Goal: Information Seeking & Learning: Understand process/instructions

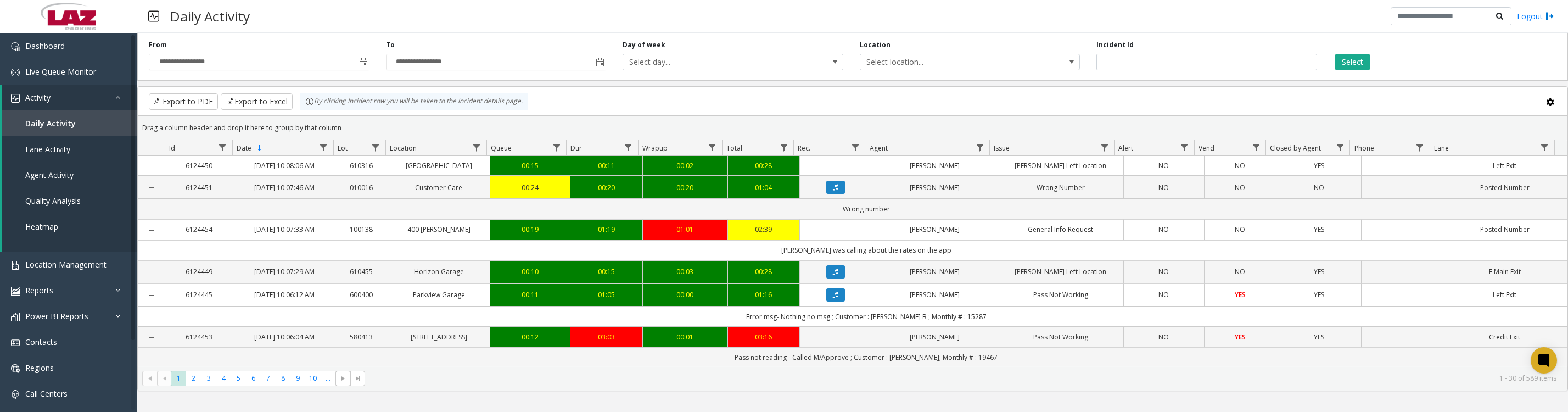
click at [358, 68] on span "Toggle popup" at bounding box center [363, 62] width 12 height 17
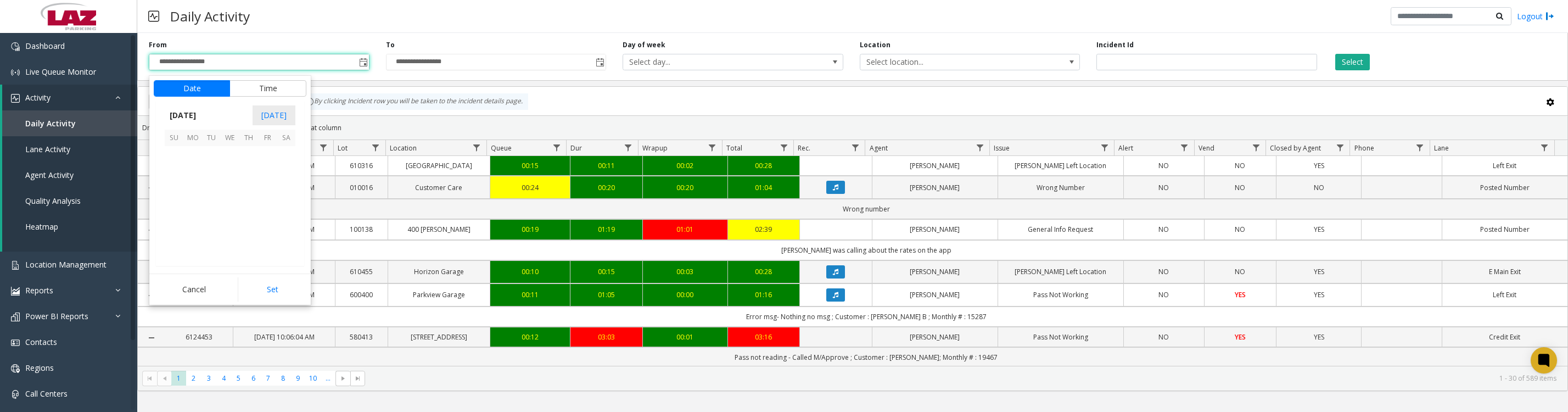
scroll to position [196933, 0]
click at [191, 163] on span "1" at bounding box center [193, 155] width 19 height 19
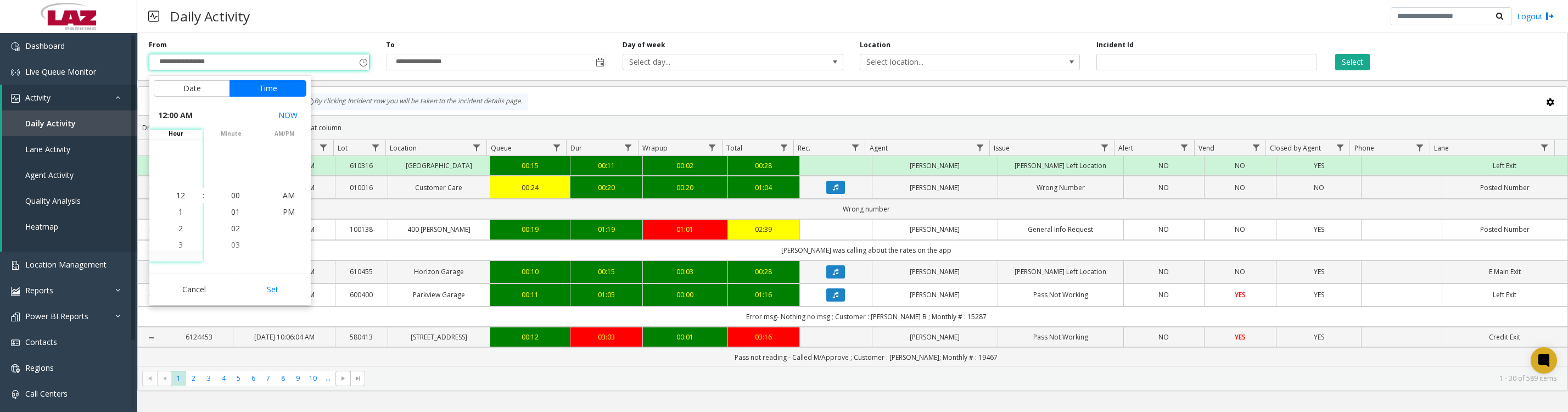
click at [295, 300] on button "Set" at bounding box center [272, 288] width 69 height 24
type input "**********"
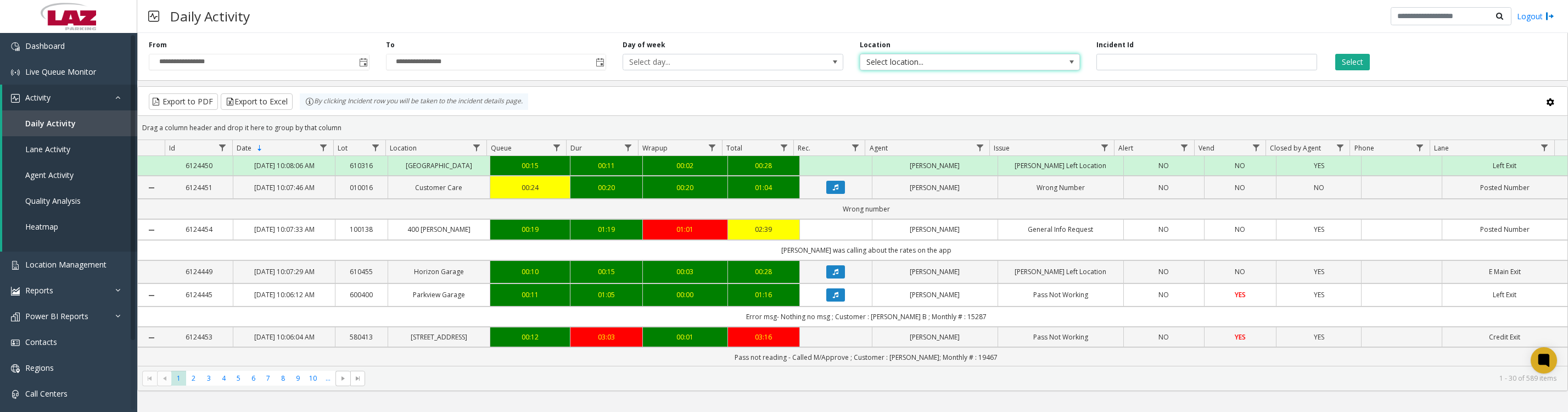
click at [1049, 70] on span "Select location..." at bounding box center [970, 62] width 221 height 16
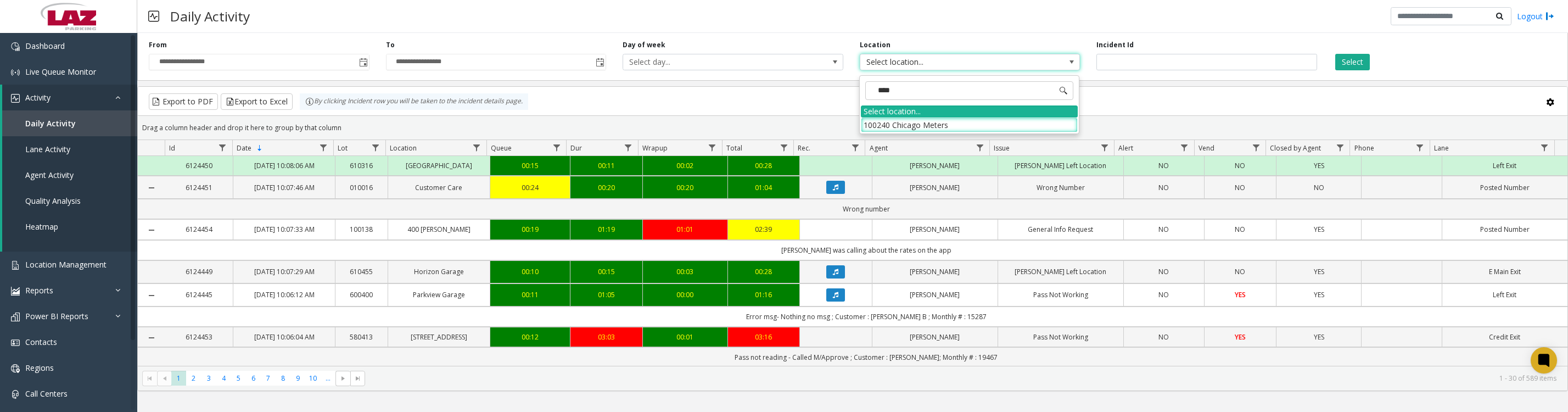
type input "*****"
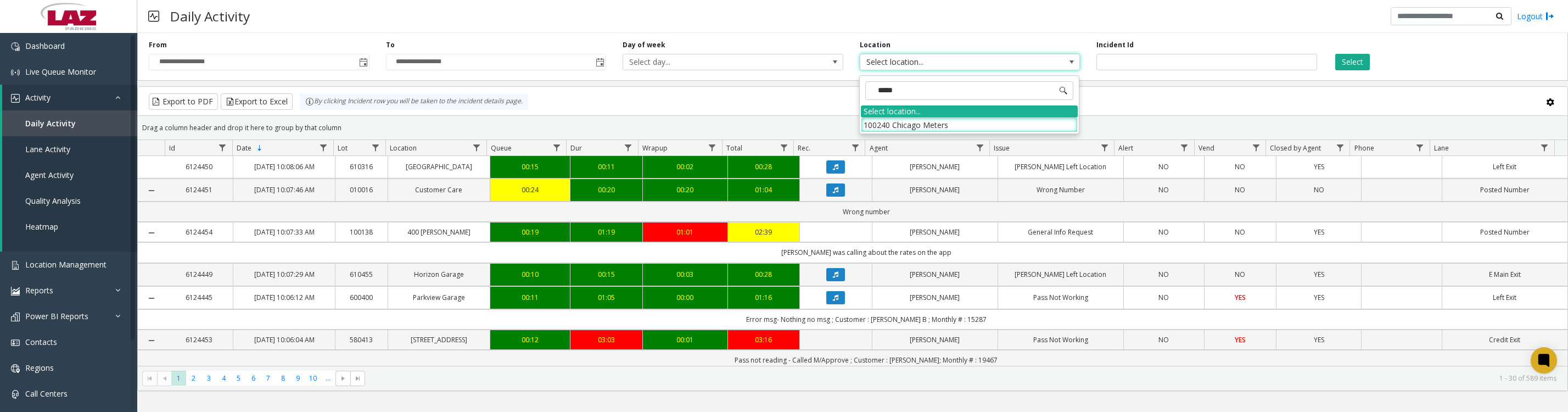
drag, startPoint x: 893, startPoint y: 128, endPoint x: 888, endPoint y: 130, distance: 5.4
click at [893, 128] on li "100240 Chicago Meters" at bounding box center [970, 125] width 217 height 15
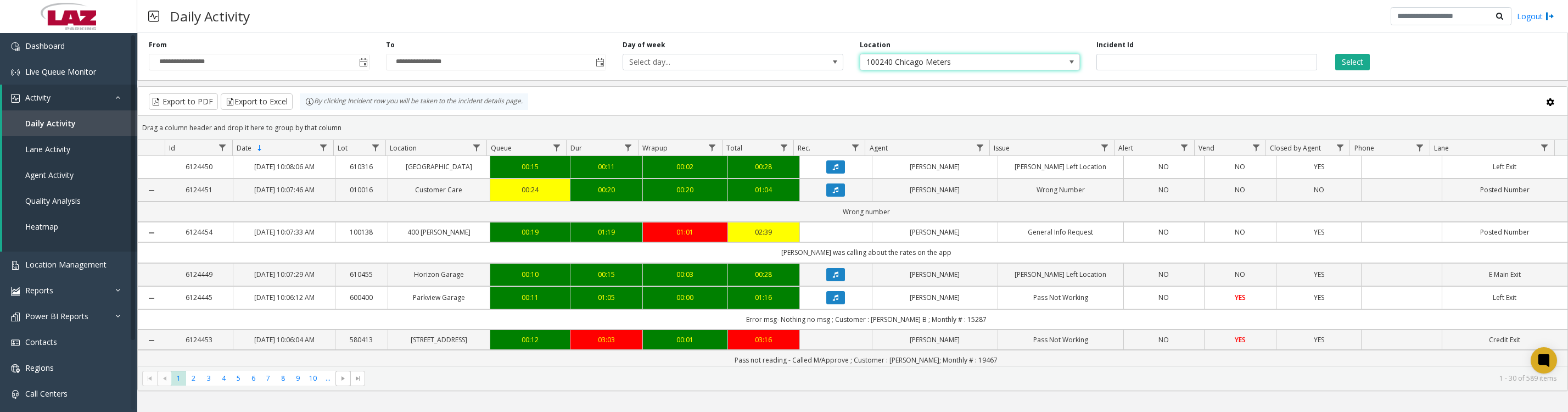
click at [1365, 62] on button "Select" at bounding box center [1352, 62] width 34 height 16
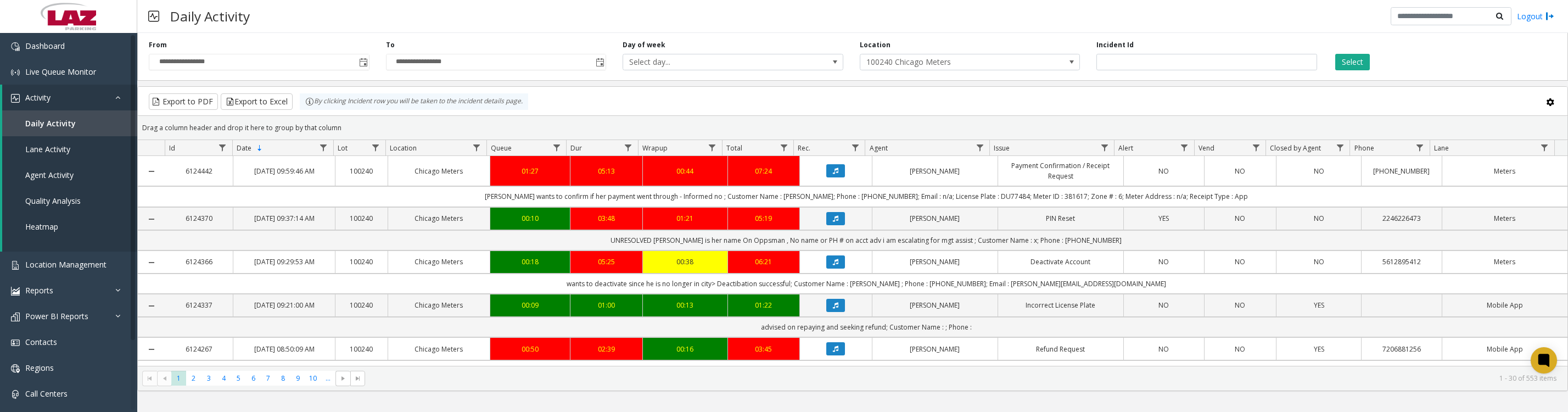
click at [1359, 61] on button "Select" at bounding box center [1352, 62] width 34 height 16
click at [978, 151] on span "Data table" at bounding box center [979, 147] width 9 height 9
click at [1018, 207] on input "Agent Filter" at bounding box center [1027, 201] width 93 height 19
type input "****"
click button "Filter" at bounding box center [1050, 302] width 45 height 24
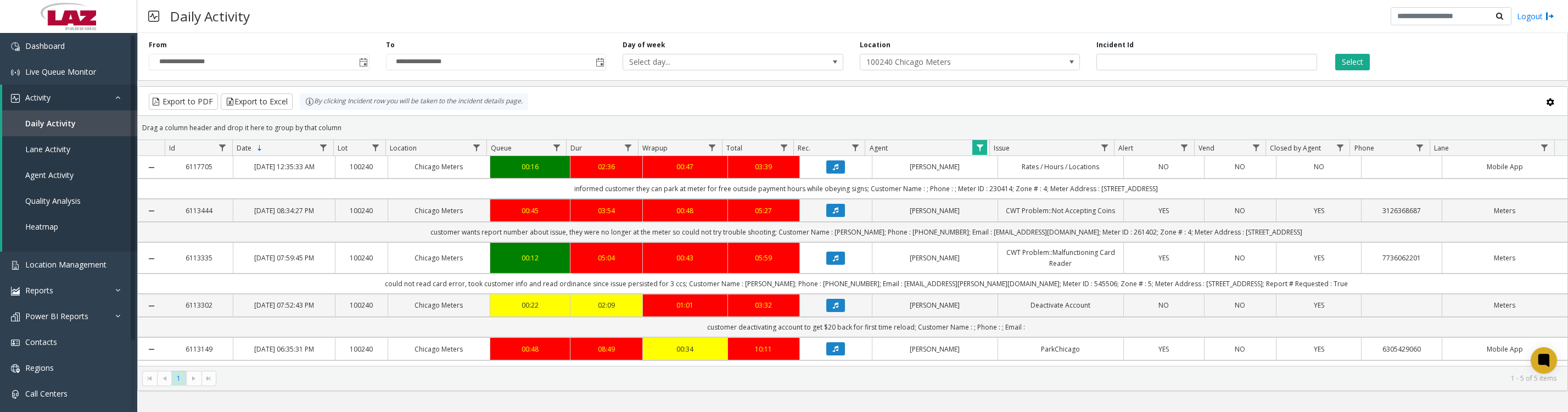
click at [833, 213] on icon "Data table" at bounding box center [835, 210] width 6 height 7
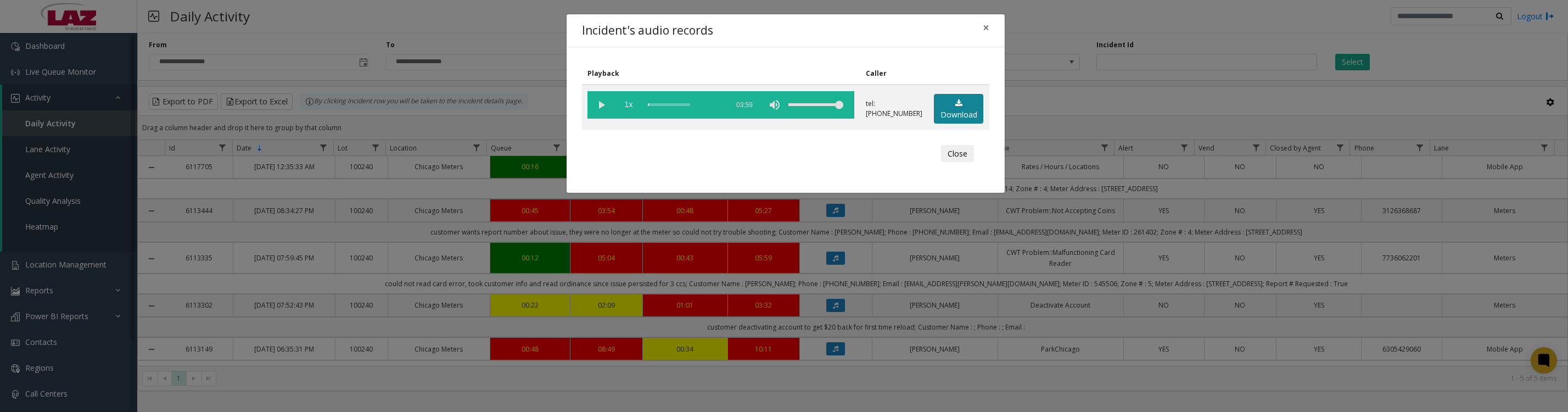
click at [957, 102] on link "Download" at bounding box center [958, 109] width 49 height 30
click at [597, 113] on vg-play-pause at bounding box center [600, 105] width 28 height 28
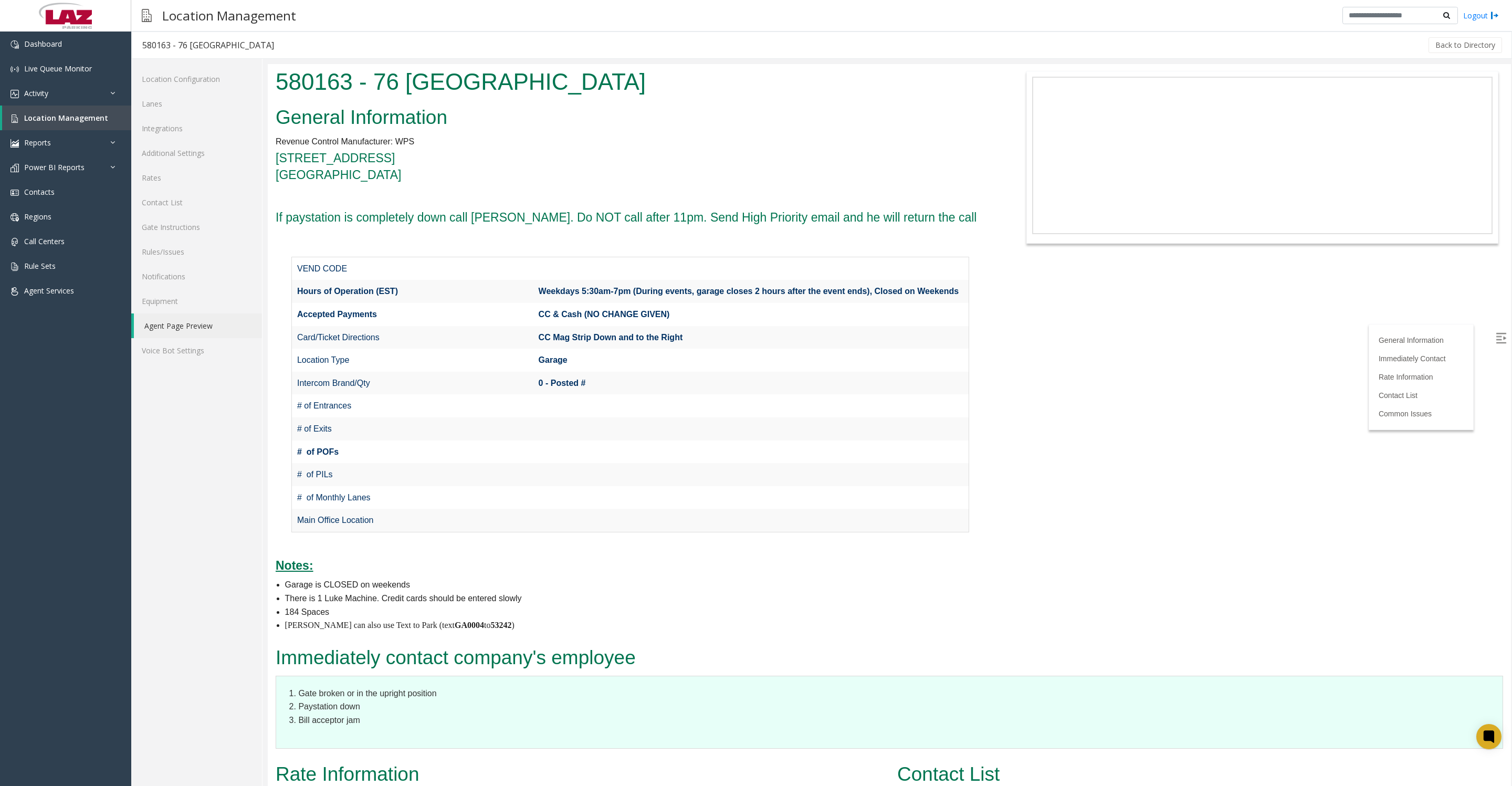
scroll to position [262, 0]
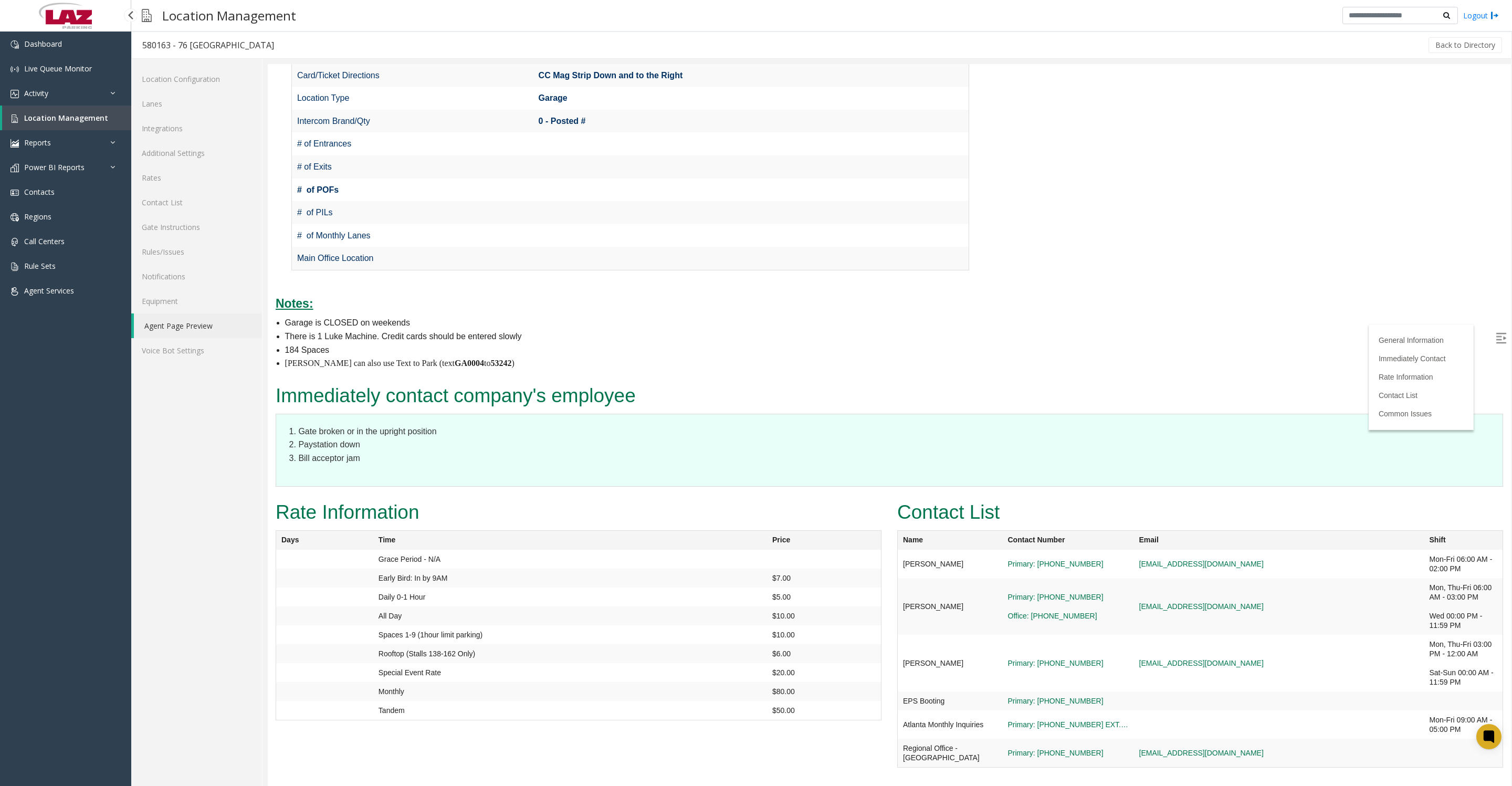
click at [49, 123] on span "Location Management" at bounding box center [66, 117] width 84 height 10
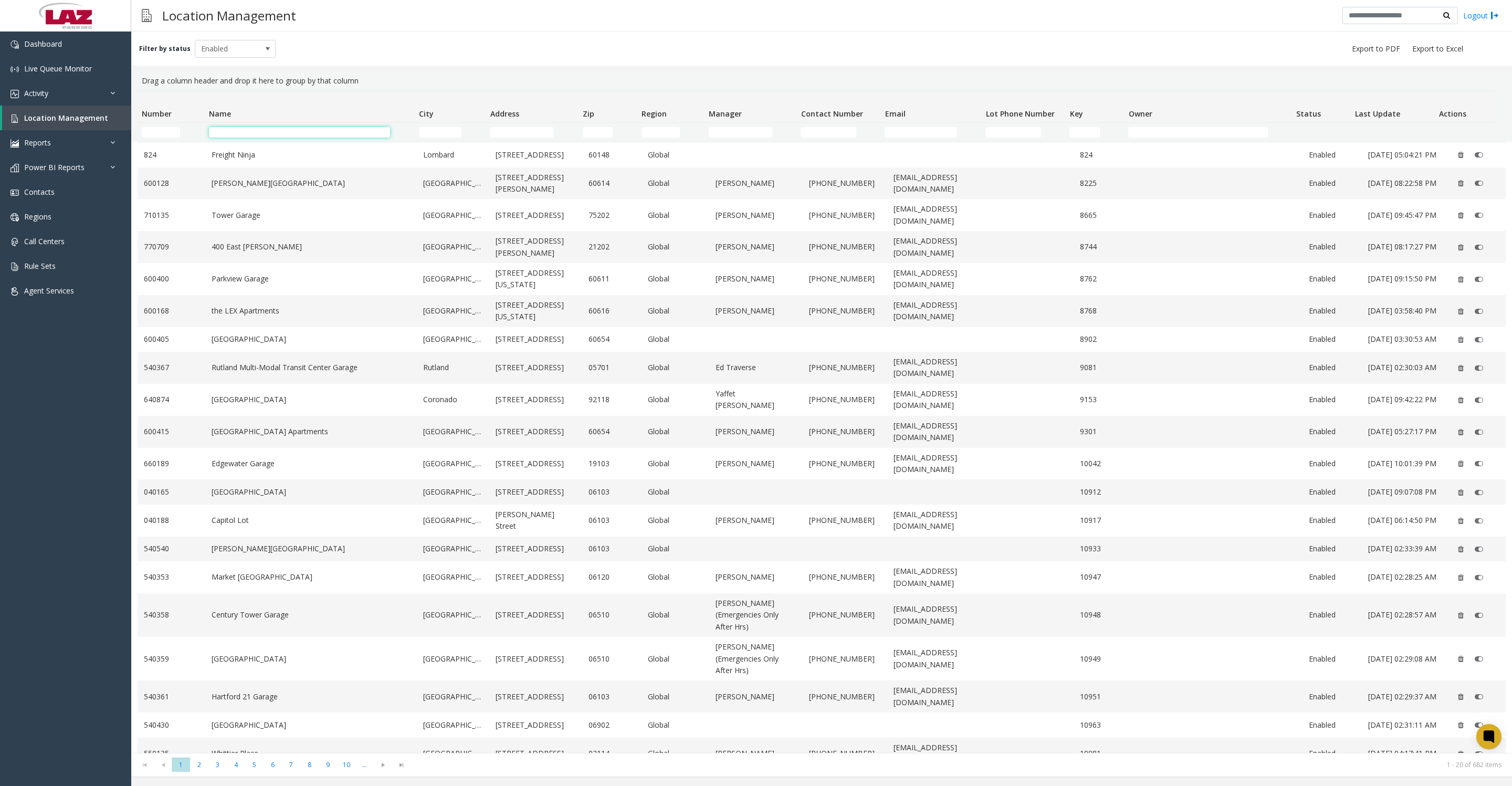
click at [233, 136] on input "Name Filter" at bounding box center [299, 133] width 181 height 11
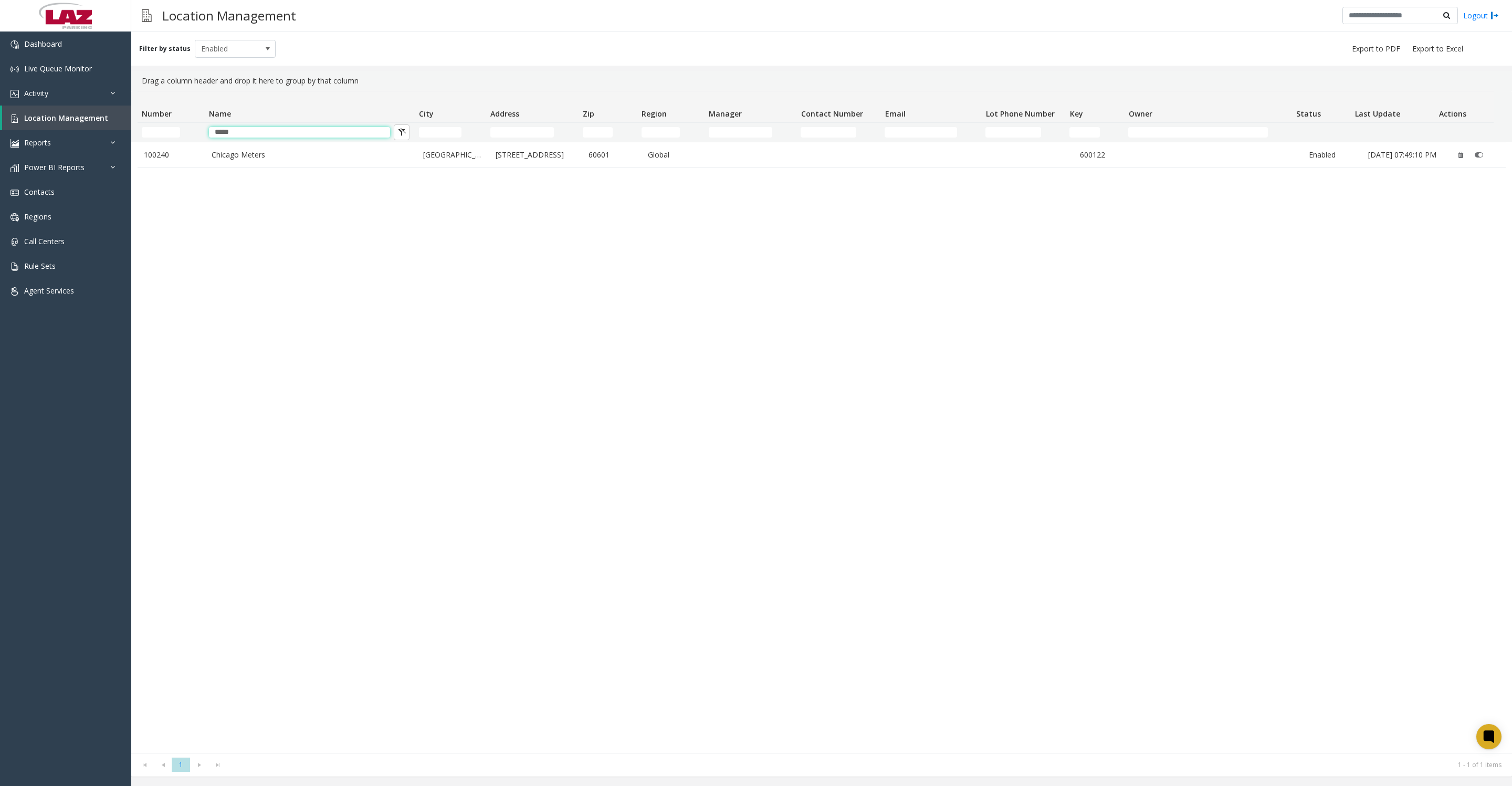
type input "*****"
click at [227, 161] on link "Chicago Meters" at bounding box center [311, 155] width 199 height 12
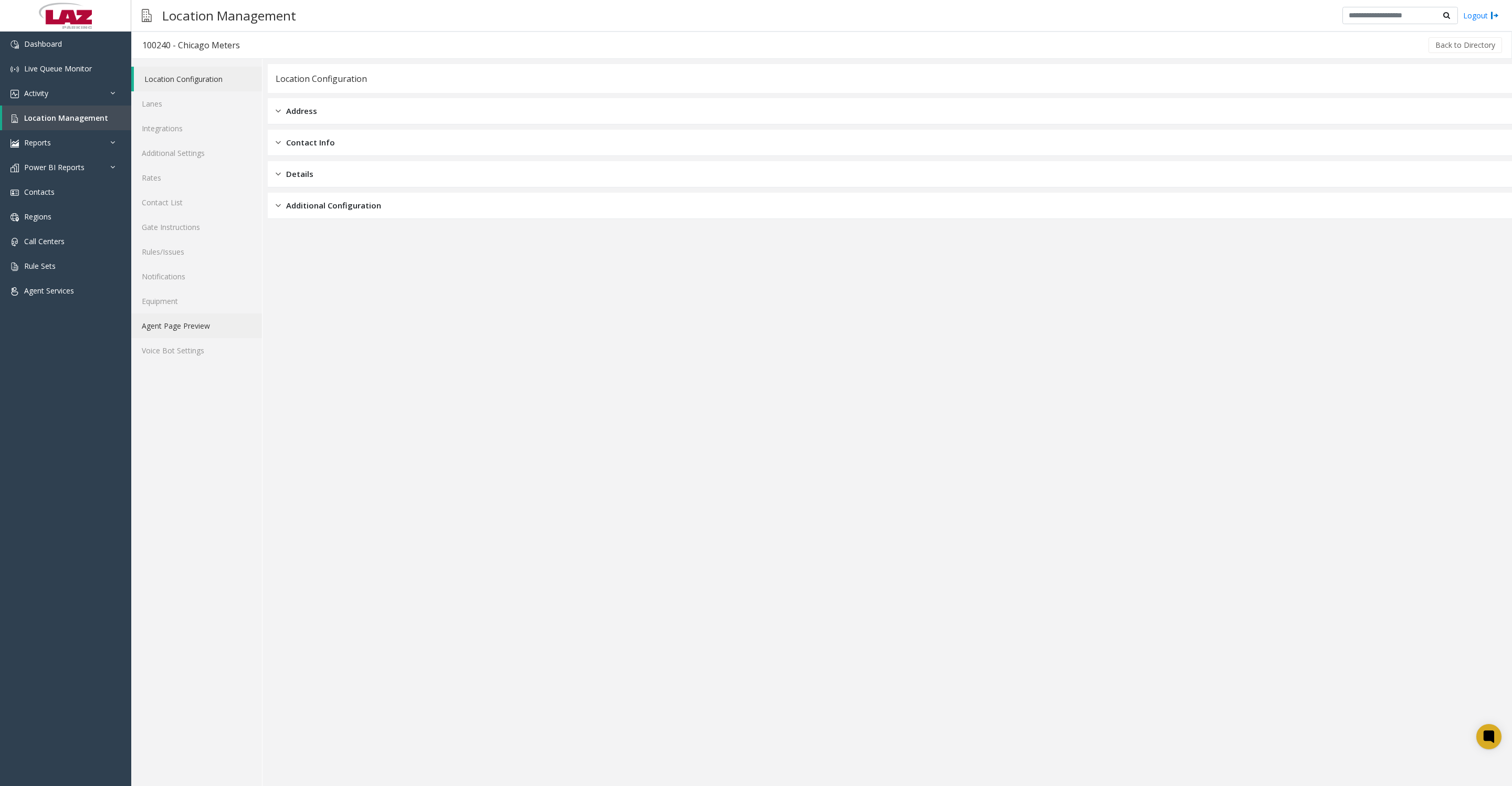
click at [219, 338] on link "Agent Page Preview" at bounding box center [197, 325] width 131 height 25
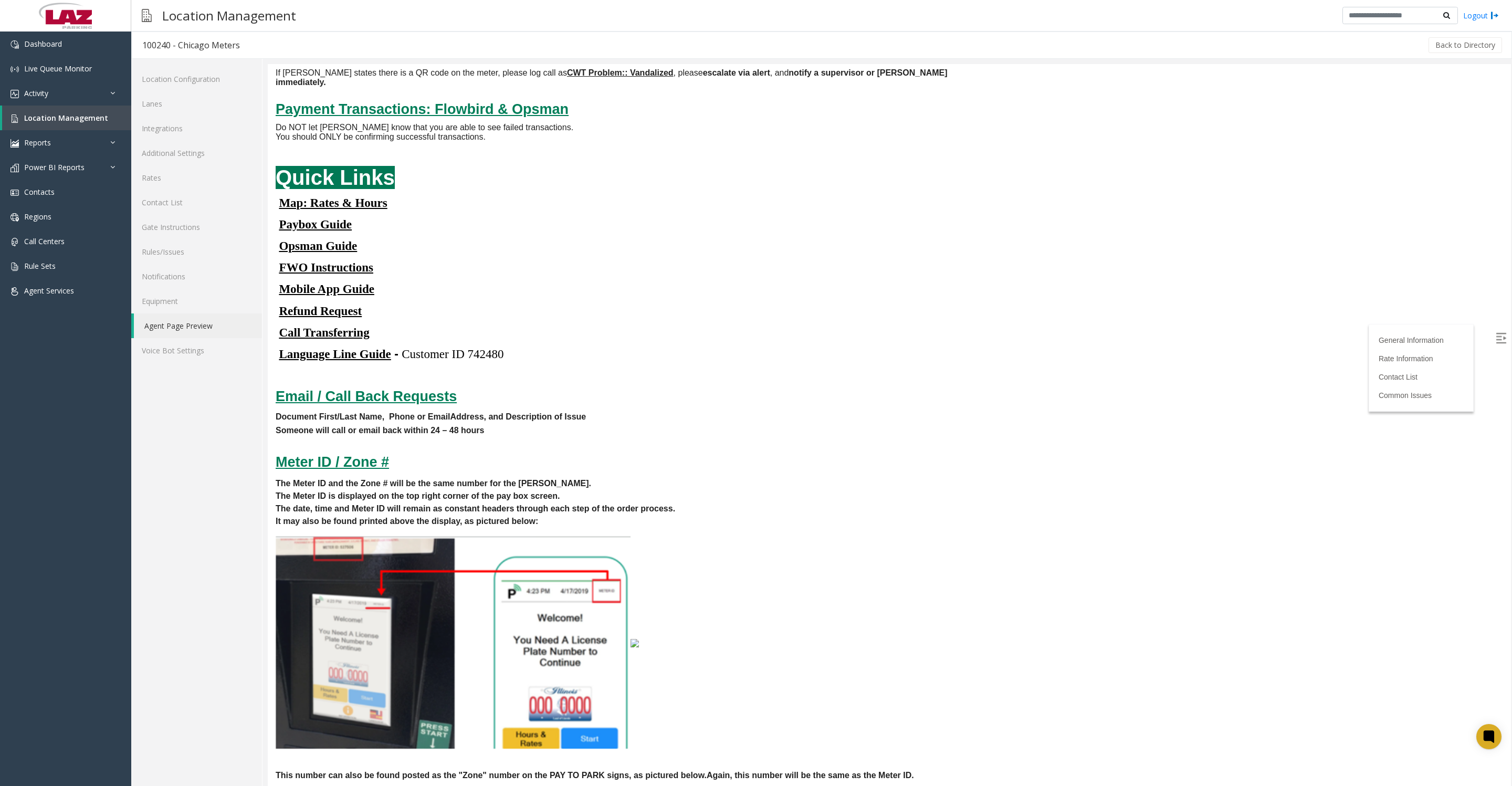
scroll to position [2887, 0]
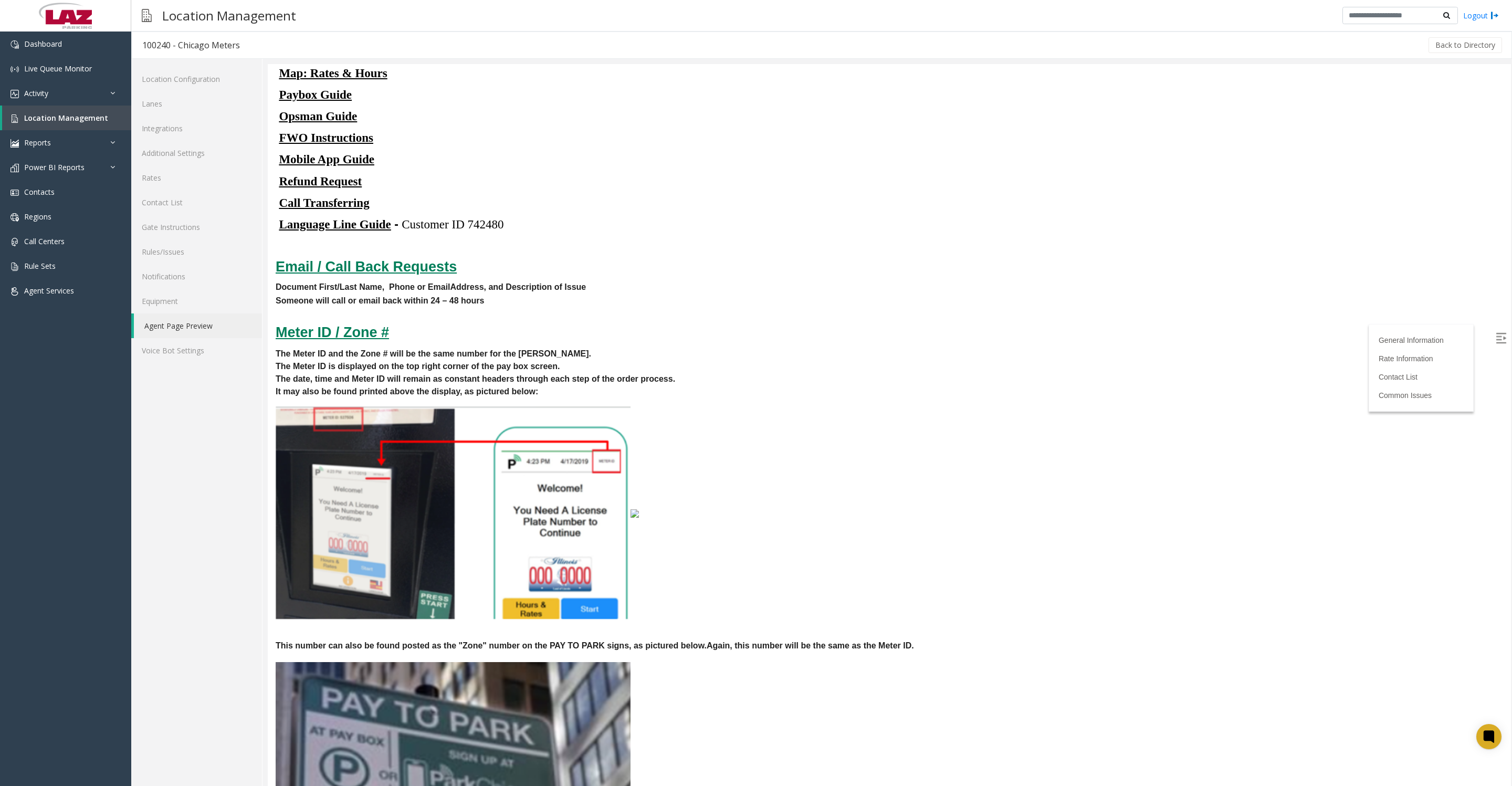
click at [325, 166] on u "Mobile App Guide" at bounding box center [326, 159] width 95 height 13
